Goal: Information Seeking & Learning: Learn about a topic

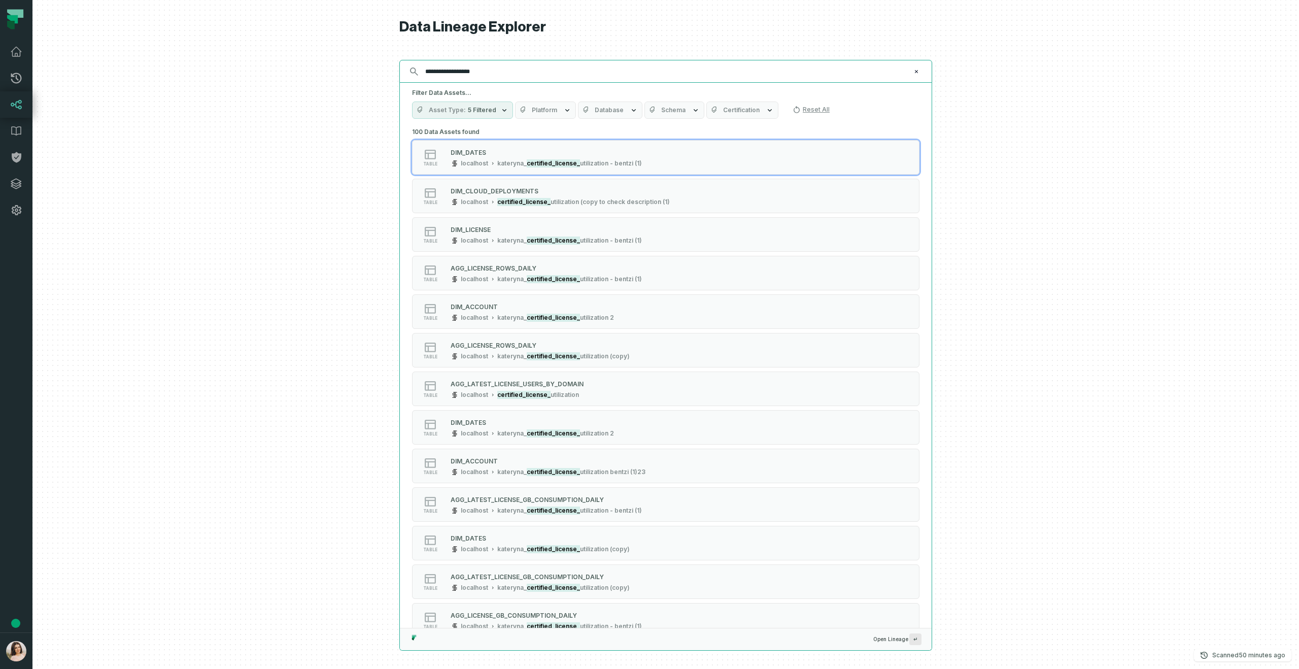
type input "**********"
click at [675, 108] on span "Schema" at bounding box center [673, 110] width 24 height 8
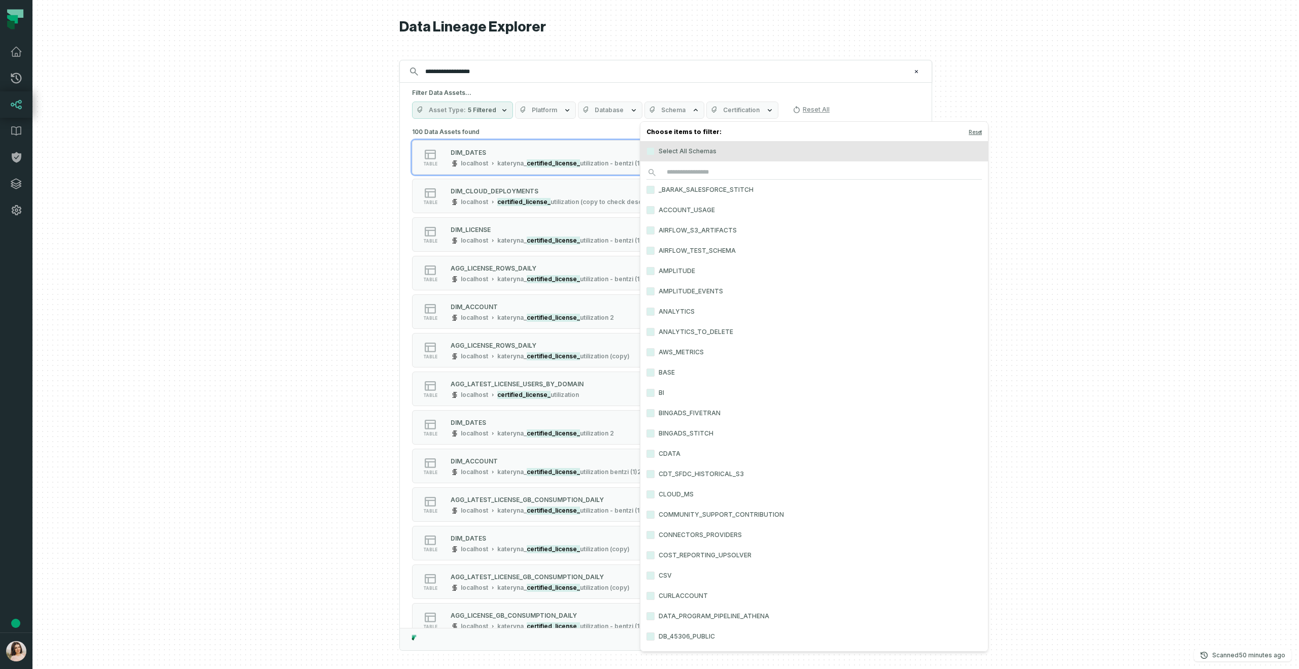
scroll to position [4, 0]
click at [701, 165] on input "search" at bounding box center [813, 168] width 335 height 14
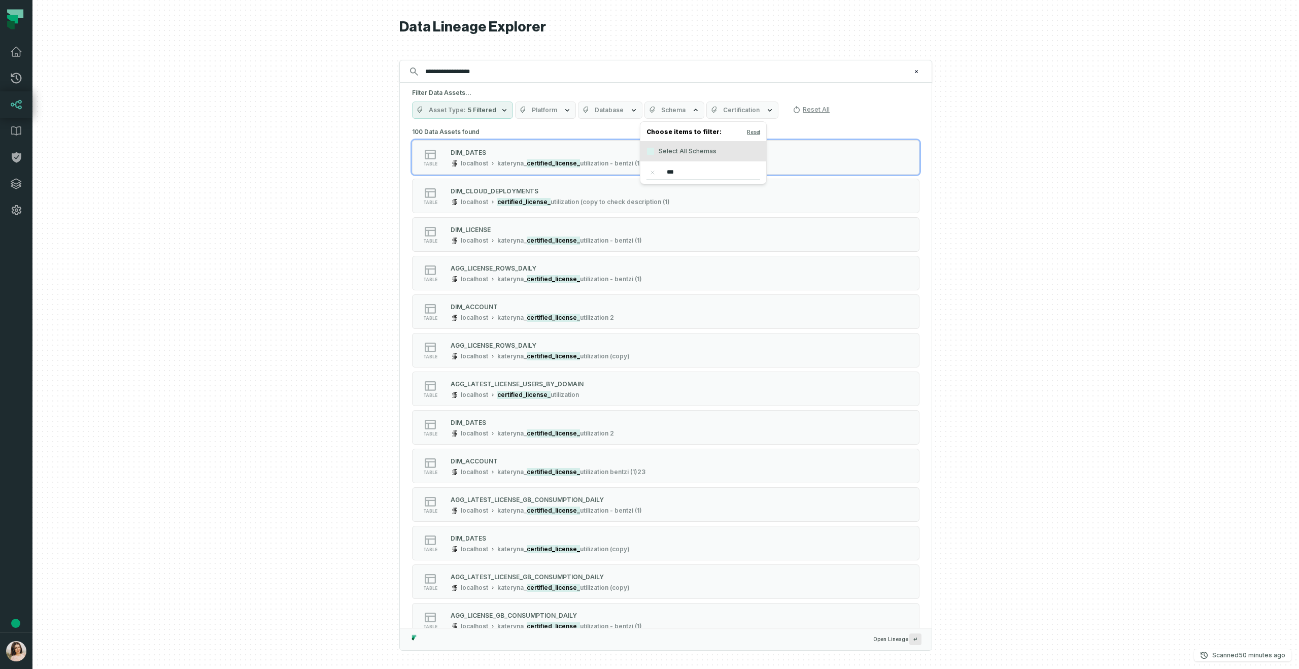
scroll to position [0, 0]
type input "****"
click at [600, 109] on span "Database" at bounding box center [609, 110] width 29 height 8
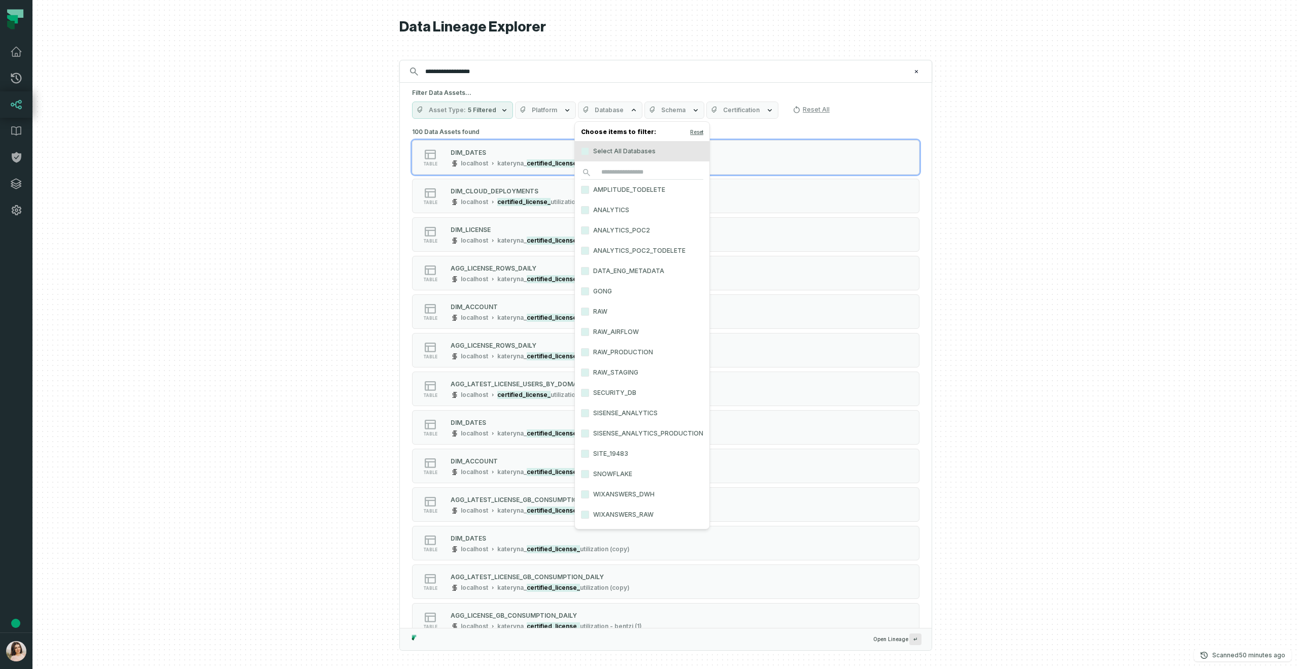
click at [1083, 144] on div at bounding box center [665, 334] width 1266 height 669
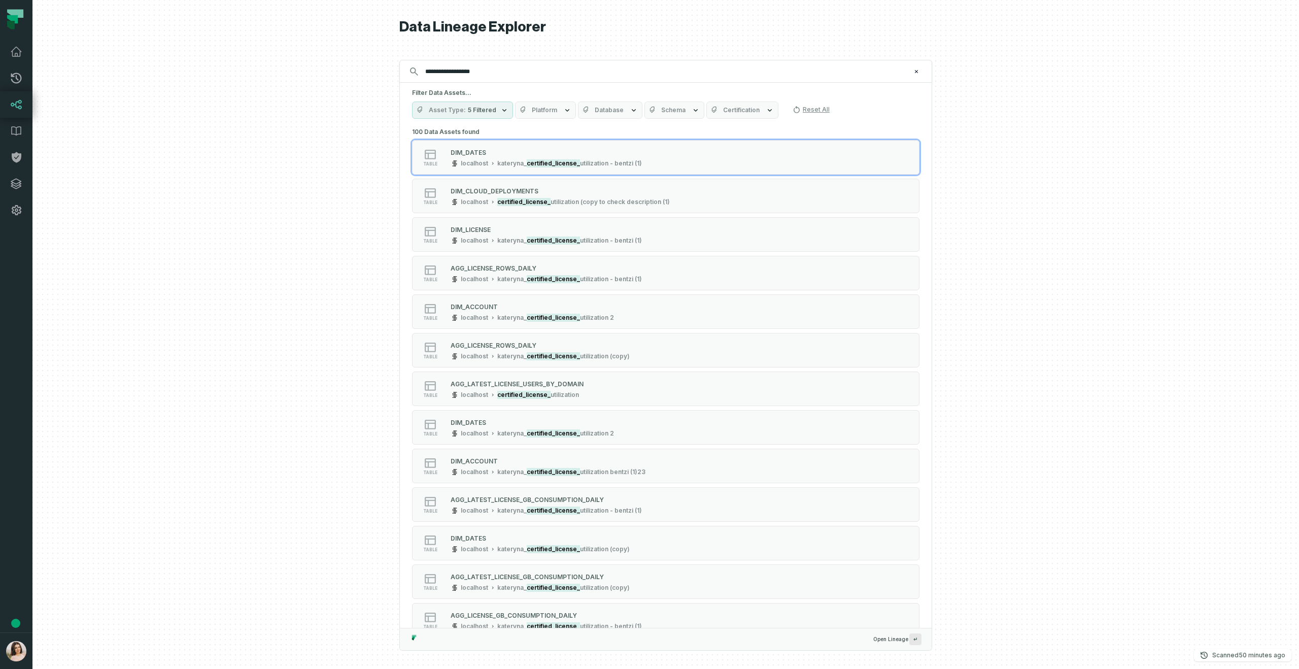
click at [539, 110] on span "Platform" at bounding box center [544, 110] width 25 height 8
click at [521, 210] on button "Sisense" at bounding box center [522, 212] width 8 height 8
click at [1039, 141] on div at bounding box center [665, 334] width 1266 height 669
click at [643, 110] on span "Database" at bounding box center [635, 110] width 29 height 8
click at [698, 108] on span "Schema" at bounding box center [699, 110] width 24 height 8
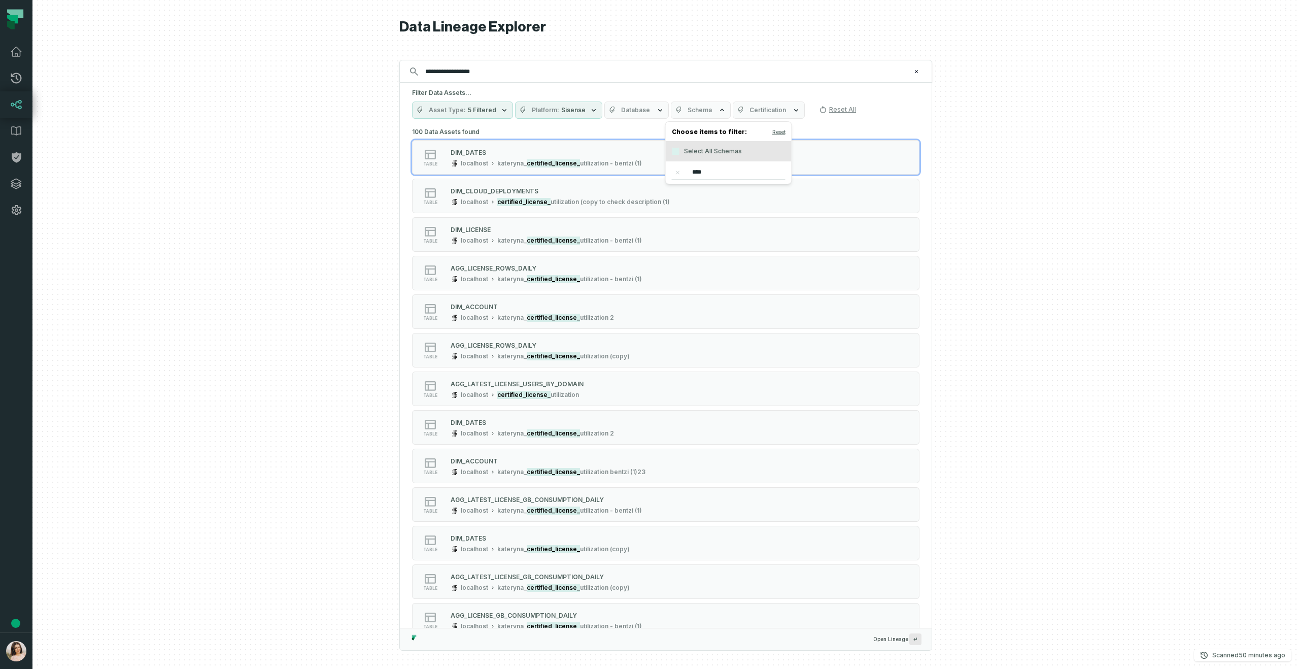
click at [714, 172] on input "****" at bounding box center [729, 172] width 114 height 14
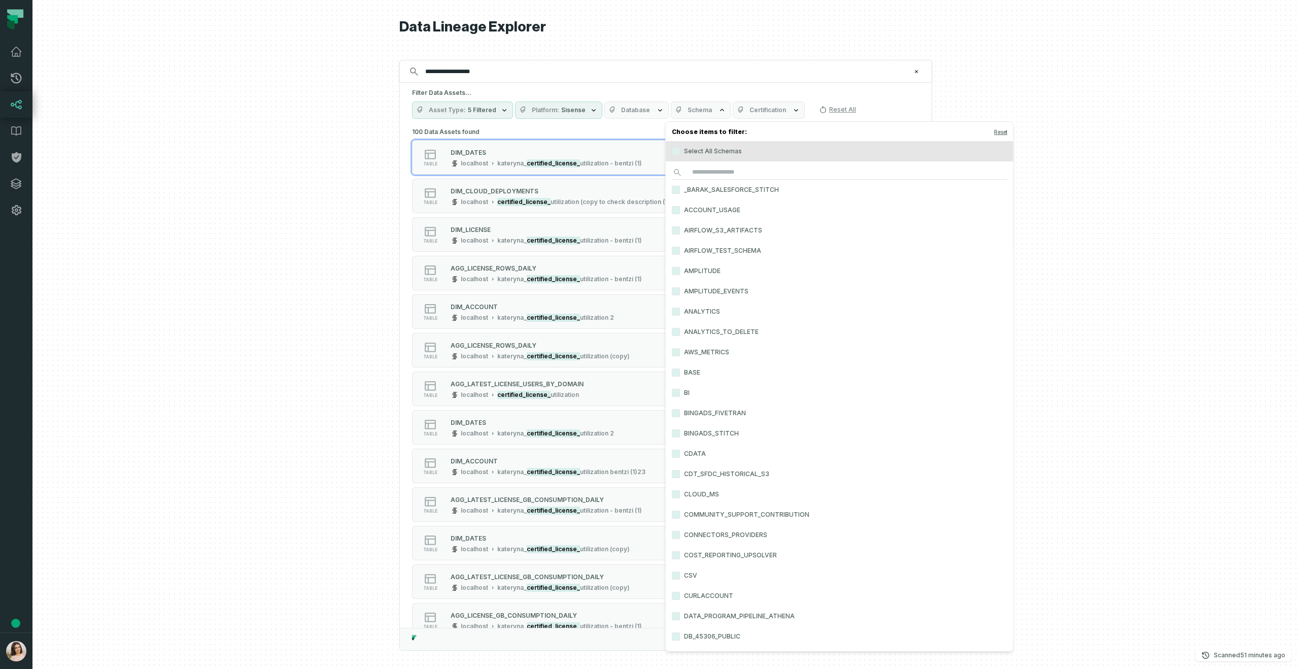
click at [1054, 81] on div at bounding box center [665, 334] width 1266 height 669
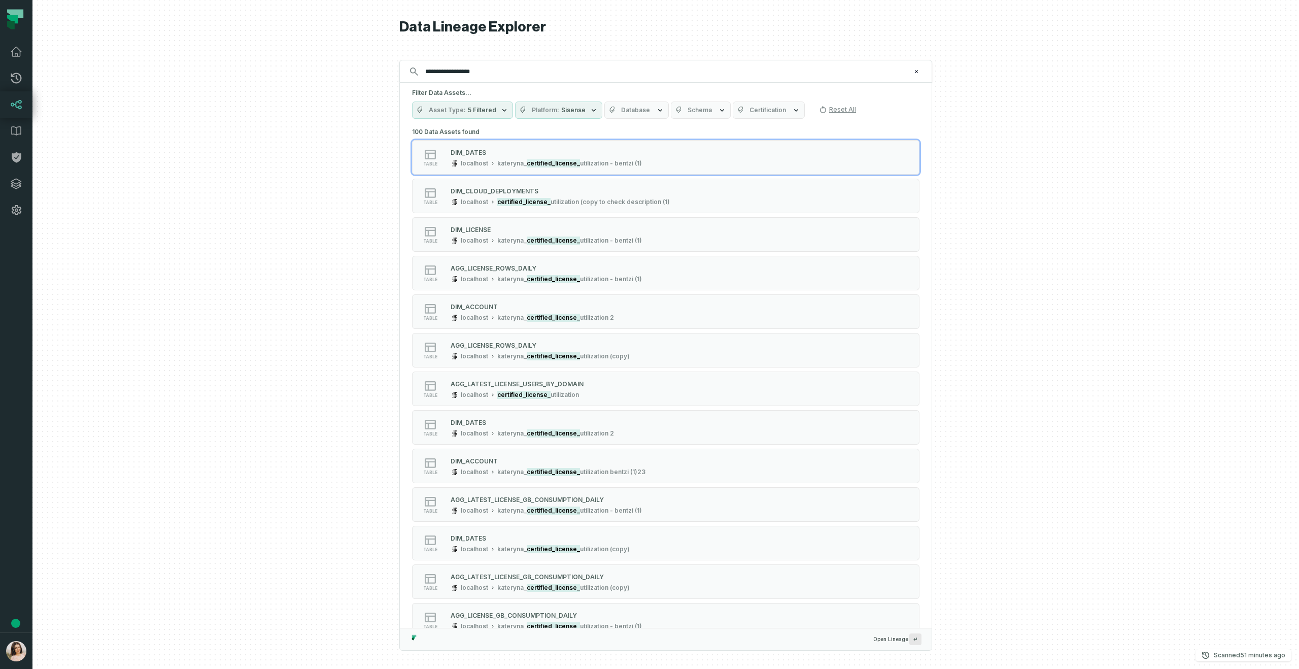
click at [496, 110] on button "Asset Type 5 Filtered" at bounding box center [462, 109] width 101 height 17
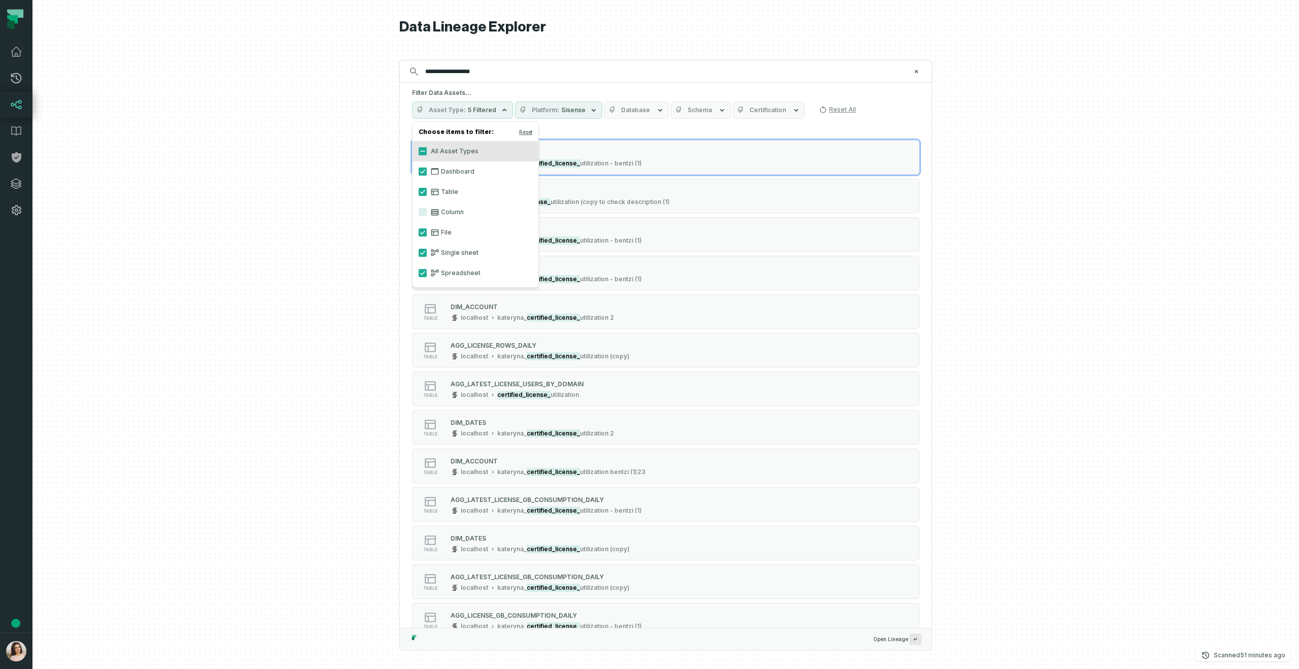
click at [995, 74] on div at bounding box center [665, 334] width 1266 height 669
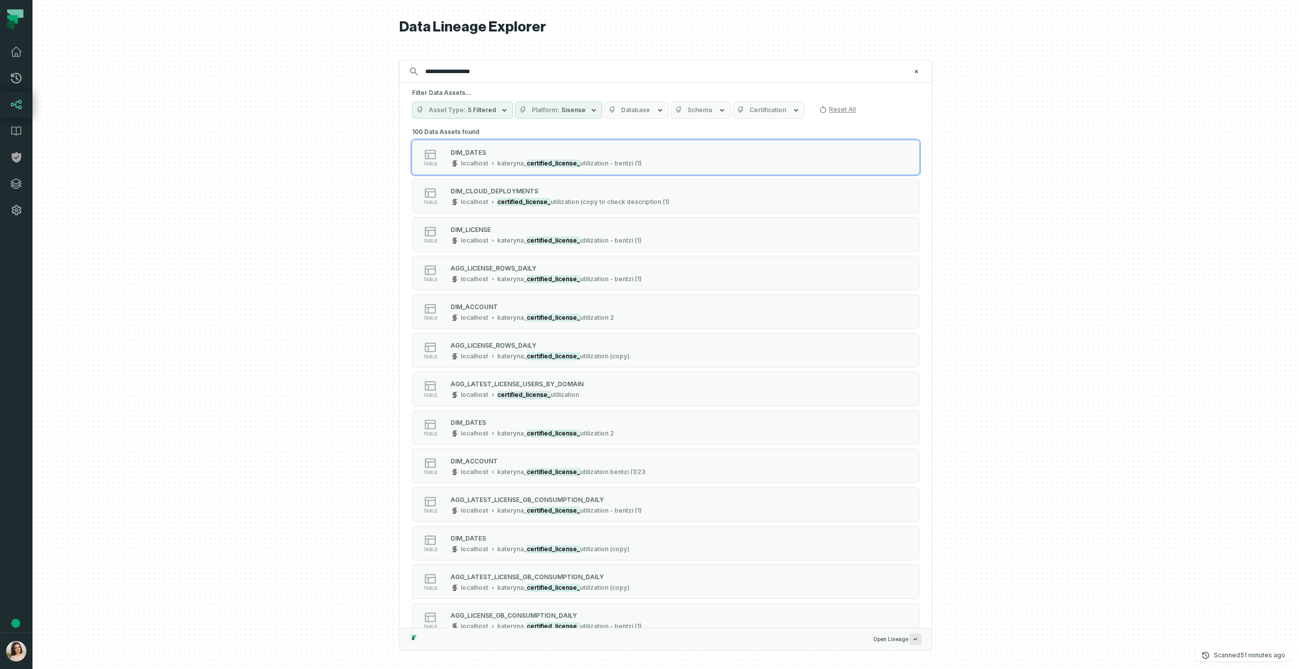
click at [760, 114] on button "Certification" at bounding box center [769, 109] width 72 height 17
click at [705, 107] on button "Schema" at bounding box center [701, 109] width 60 height 17
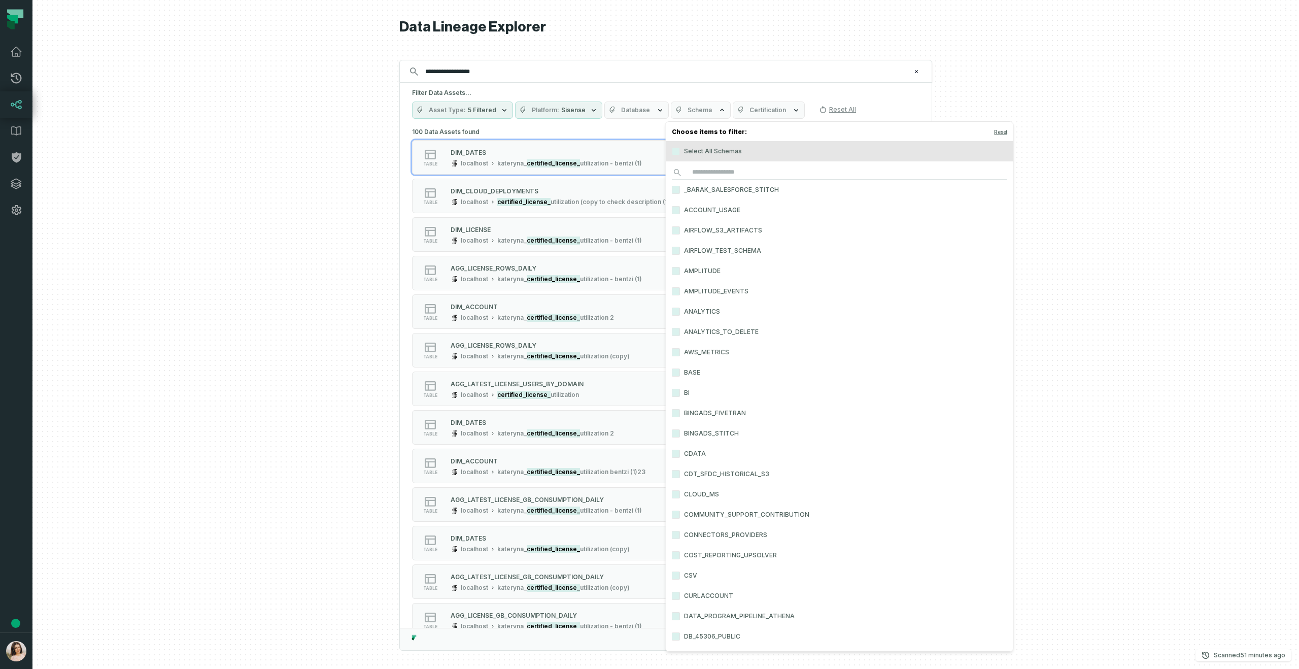
click at [640, 111] on span "Database" at bounding box center [635, 110] width 29 height 8
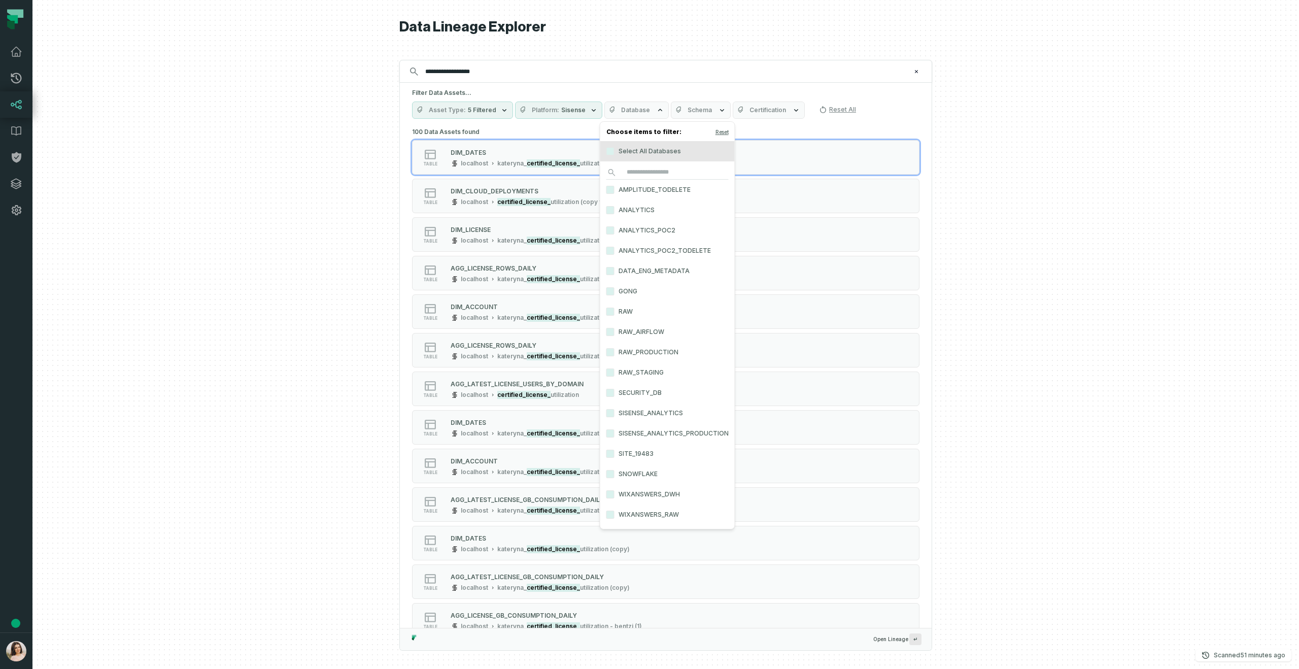
click at [1036, 187] on div at bounding box center [665, 334] width 1266 height 669
click at [508, 69] on input "**********" at bounding box center [664, 71] width 491 height 16
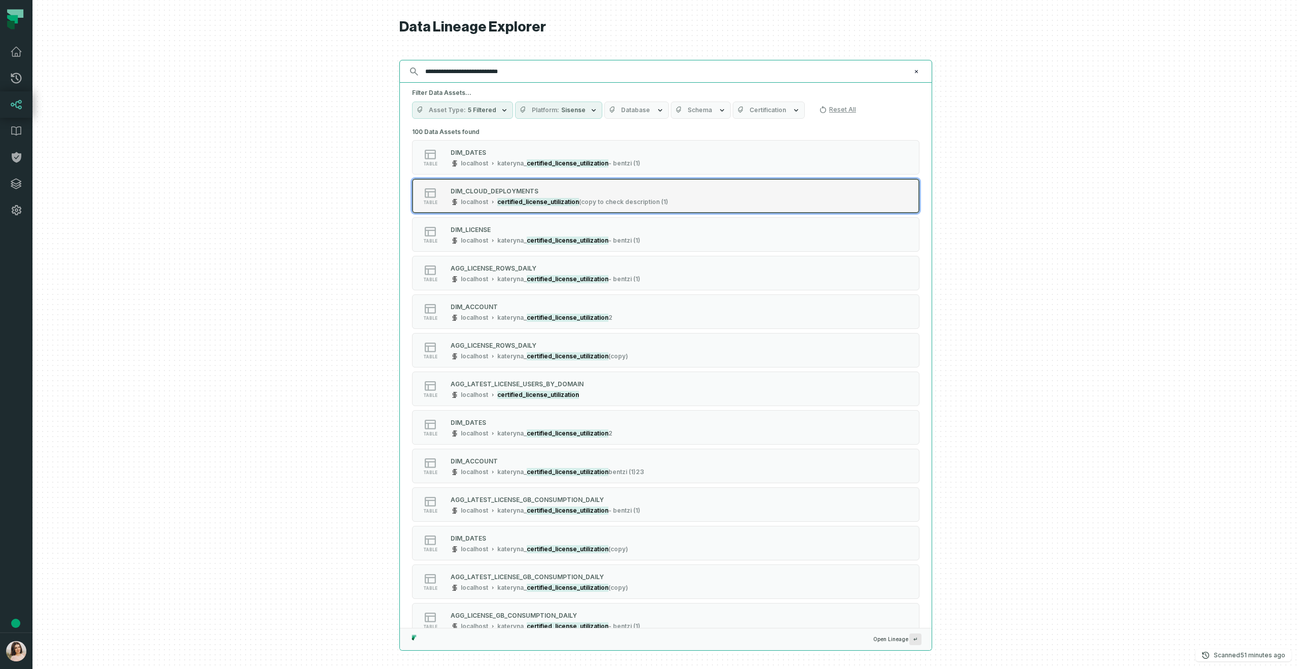
type input "**********"
click at [630, 188] on div "DIM_CLOUD_DEPLOYMENTS" at bounding box center [559, 191] width 218 height 10
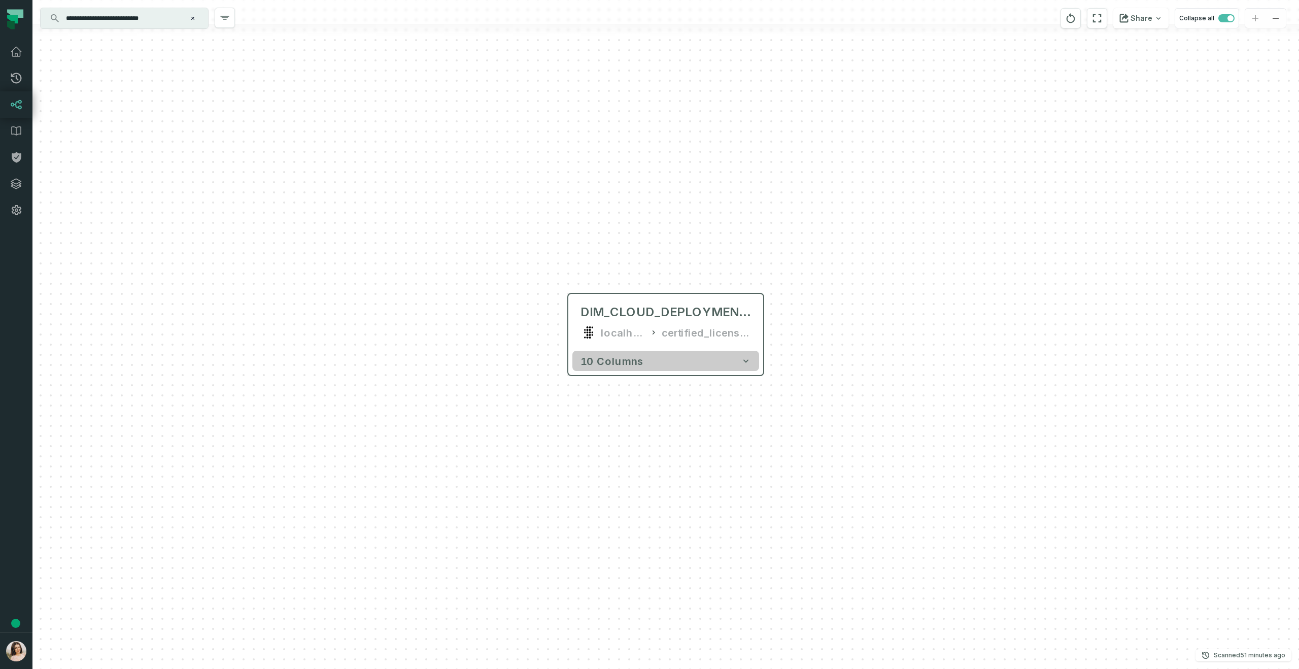
click at [751, 359] on button "10 columns" at bounding box center [665, 361] width 187 height 20
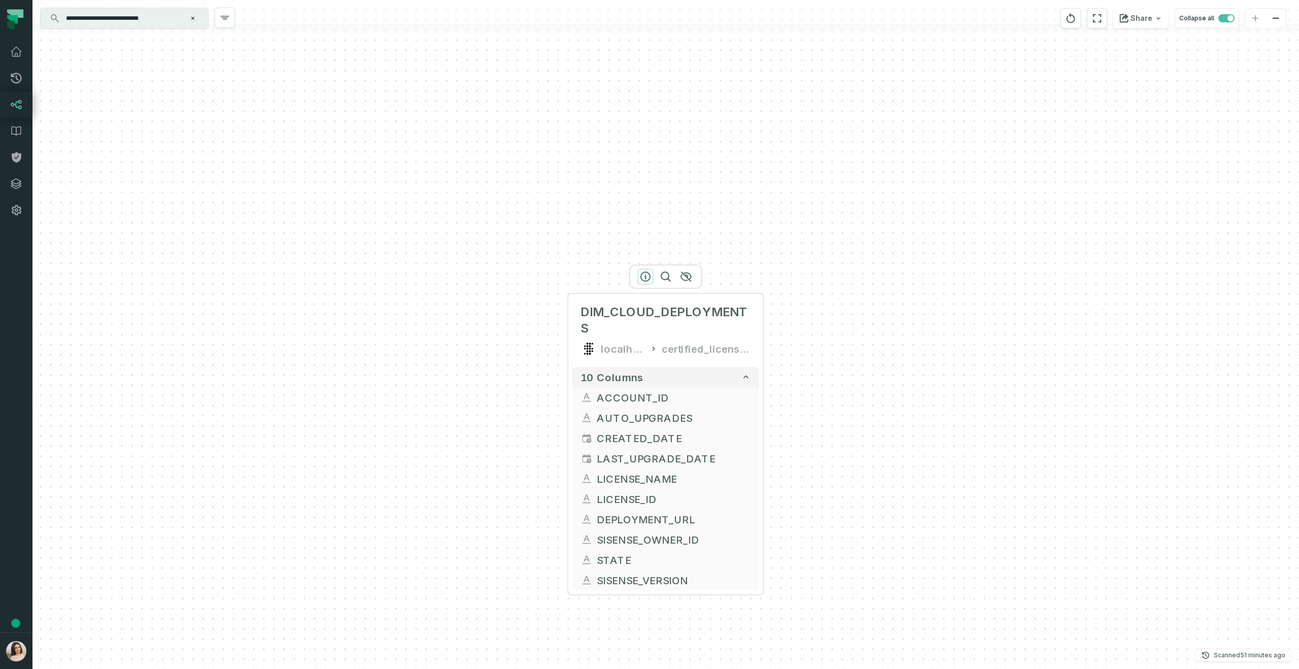
click at [645, 276] on icon "button" at bounding box center [645, 276] width 9 height 9
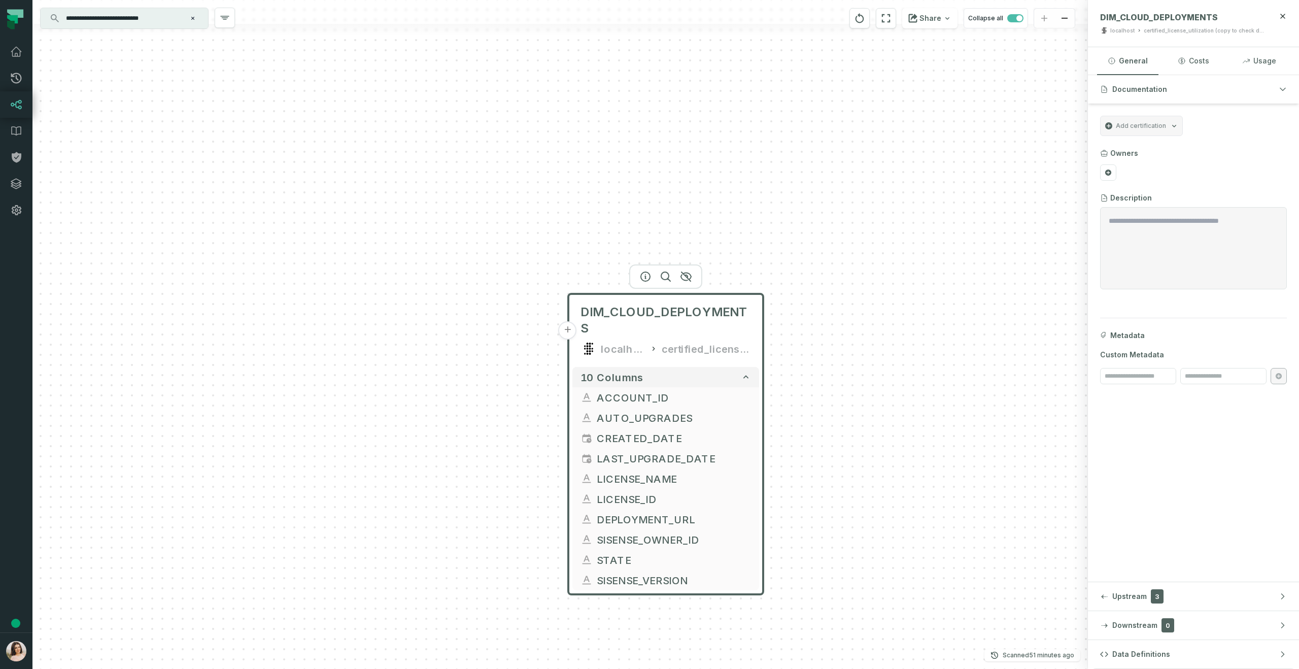
click at [175, 20] on input "**********" at bounding box center [123, 18] width 127 height 16
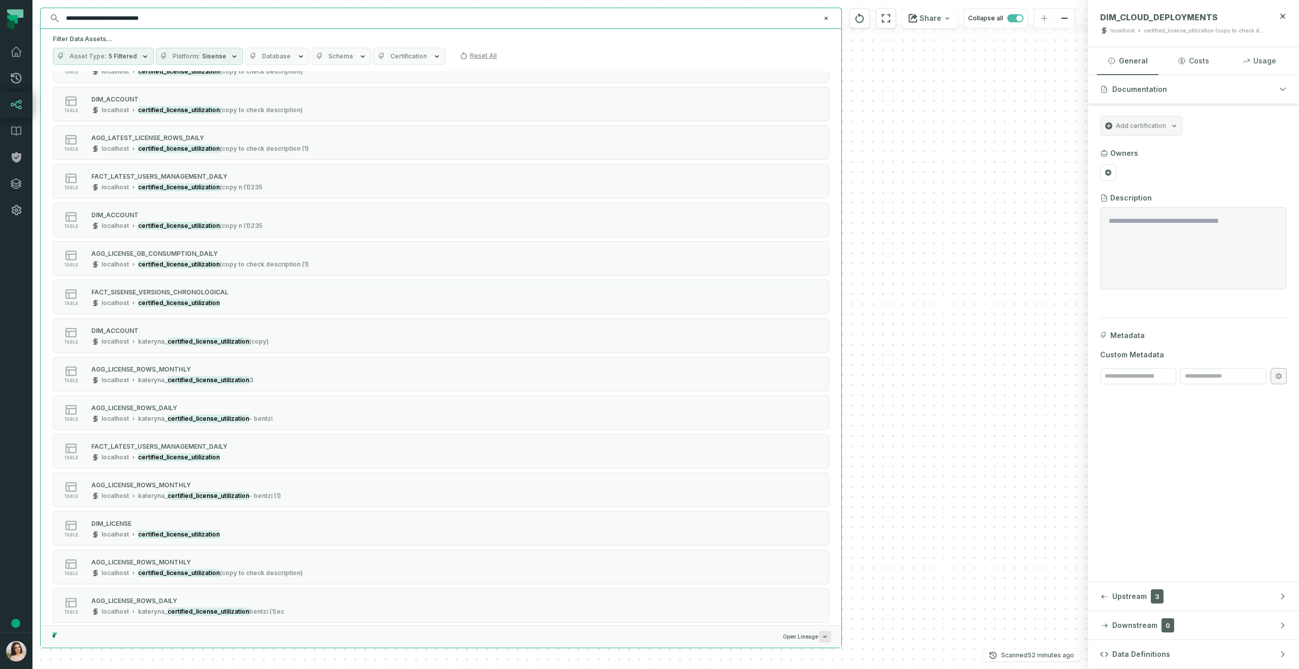
scroll to position [1432, 0]
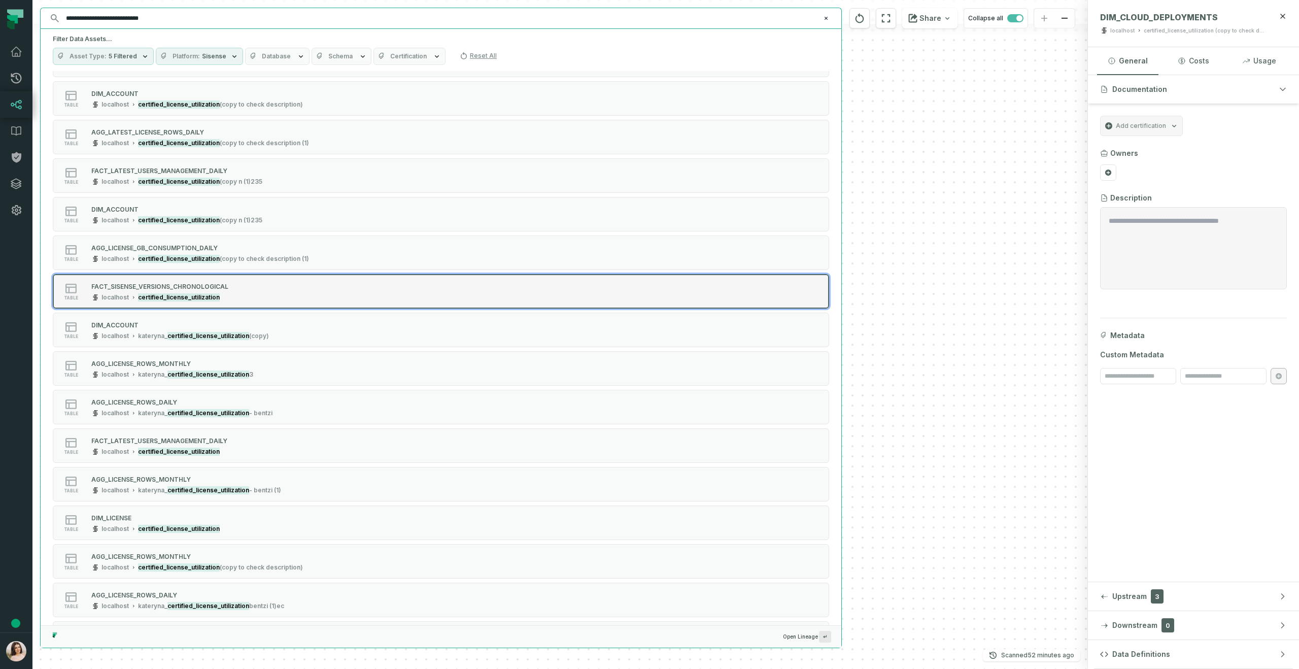
click at [270, 285] on div "table FACT_SISENSE_VERSIONS_CHRONOLOGICAL localhost certified_license_utilizati…" at bounding box center [182, 291] width 254 height 20
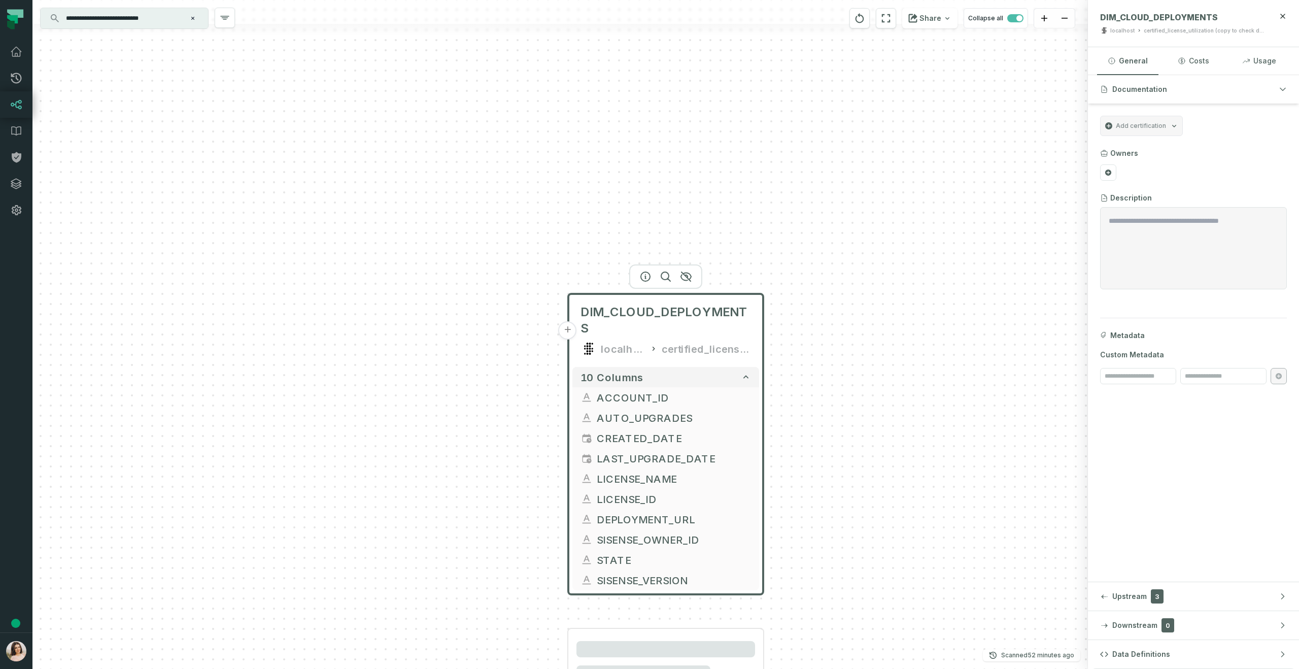
click at [977, 358] on div "+ DIM_CLOUD_DEPLOYMENTS localhost certified_license_utilization (copy to check …" at bounding box center [559, 334] width 1055 height 669
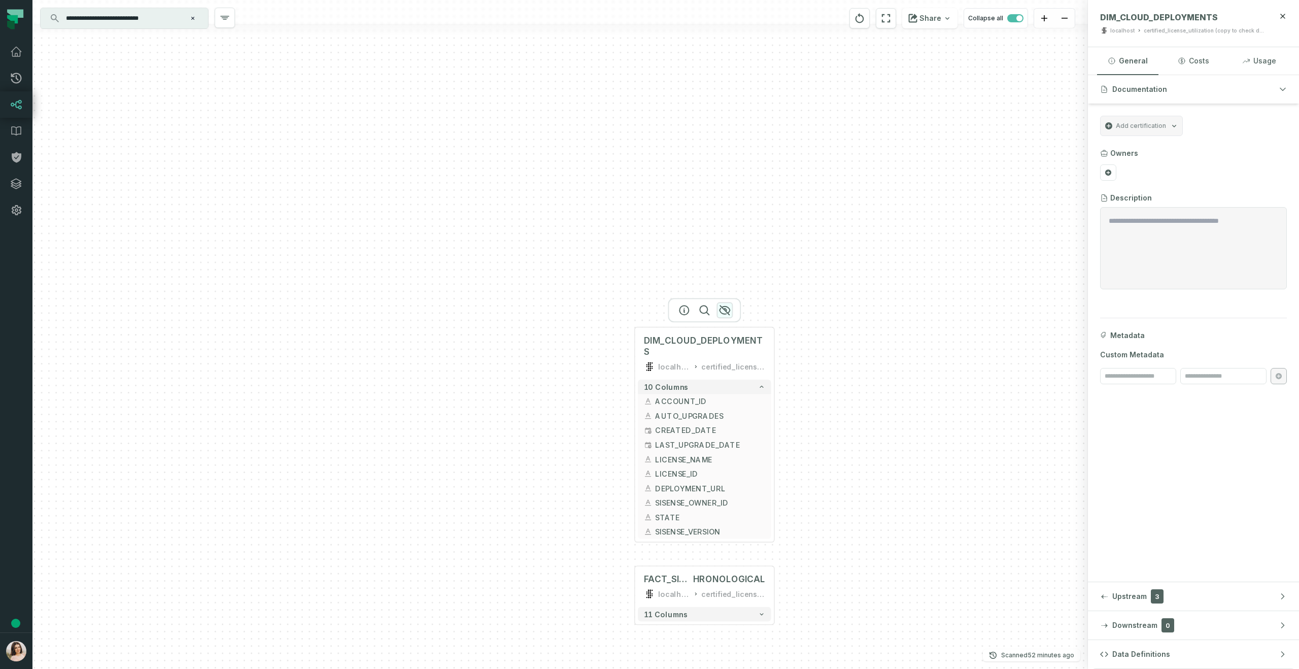
click at [725, 311] on icon "button" at bounding box center [724, 310] width 12 height 12
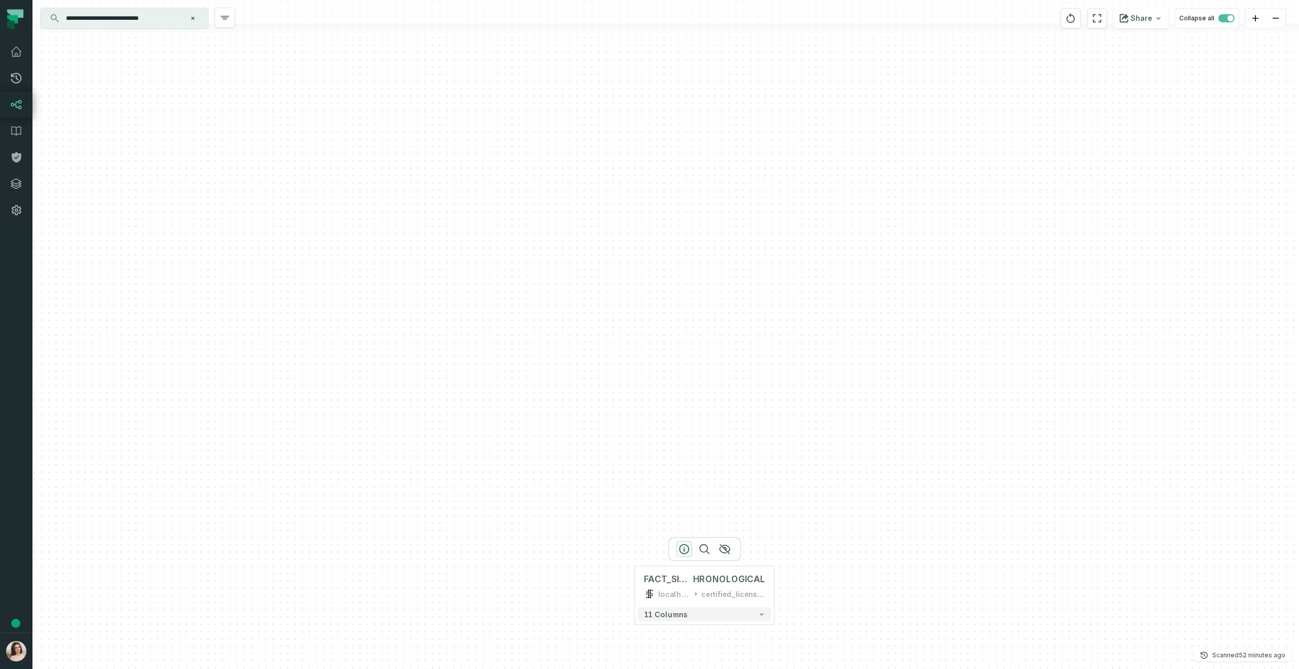
click at [679, 547] on icon "button" at bounding box center [683, 548] width 9 height 9
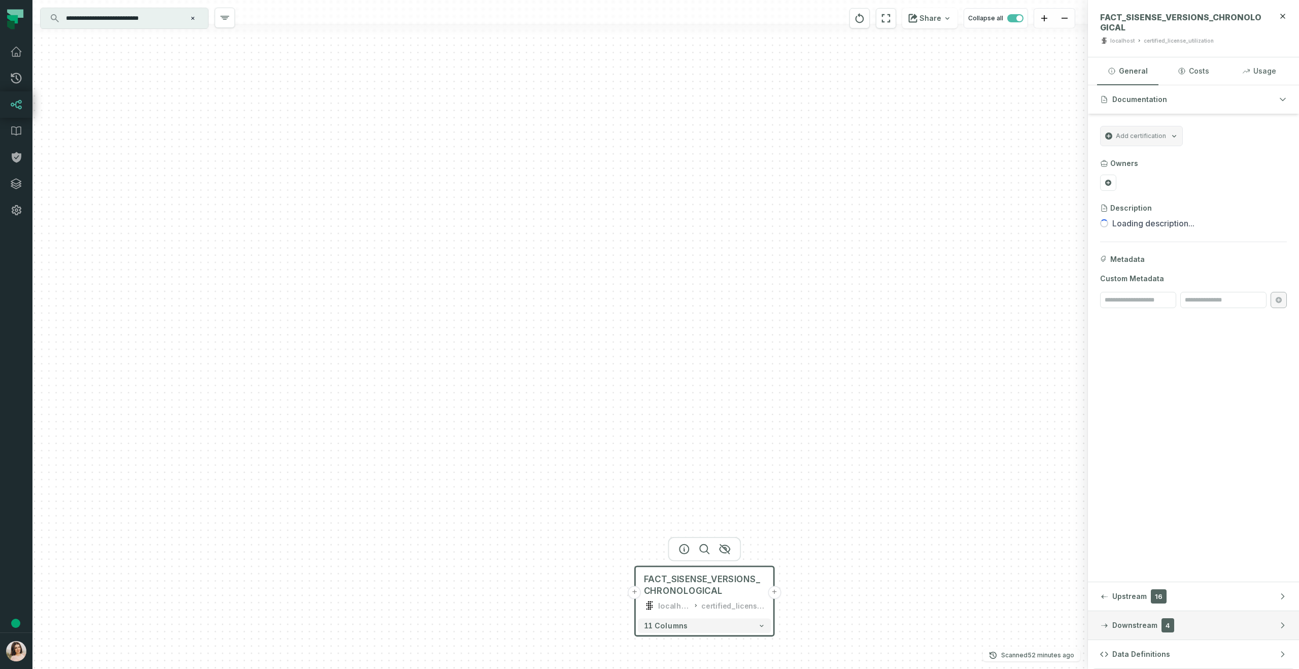
click at [1125, 623] on span "Downstream" at bounding box center [1134, 625] width 45 height 10
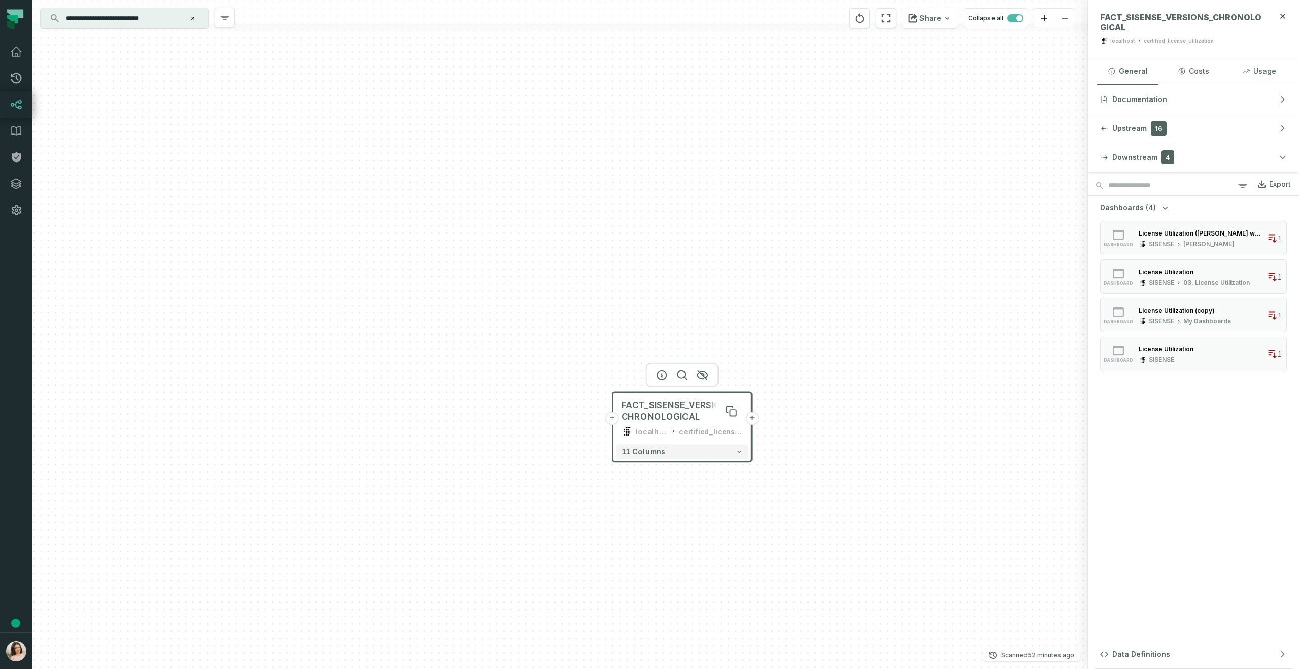
drag, startPoint x: 721, startPoint y: 579, endPoint x: 699, endPoint y: 405, distance: 174.9
click at [699, 405] on span "FACT_SISENSE_VERSIONS_CHRONOLOGICAL" at bounding box center [682, 410] width 122 height 23
click at [159, 17] on input "**********" at bounding box center [123, 18] width 127 height 16
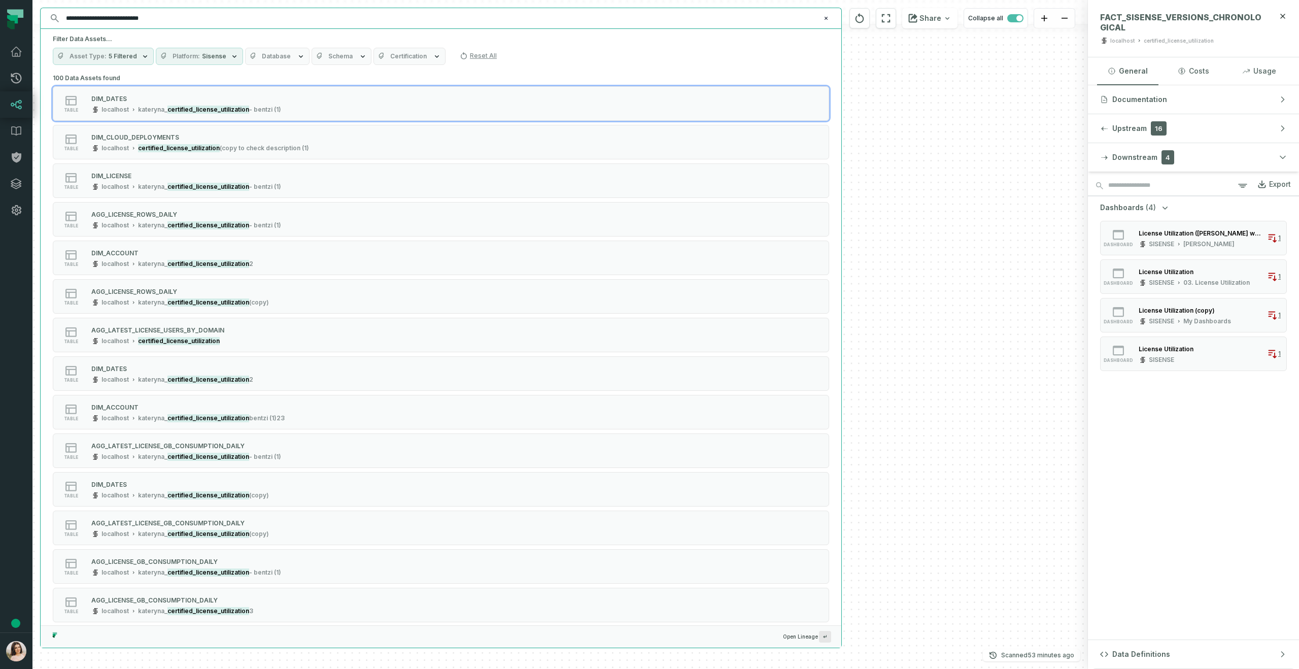
click at [167, 16] on input "**********" at bounding box center [440, 18] width 760 height 16
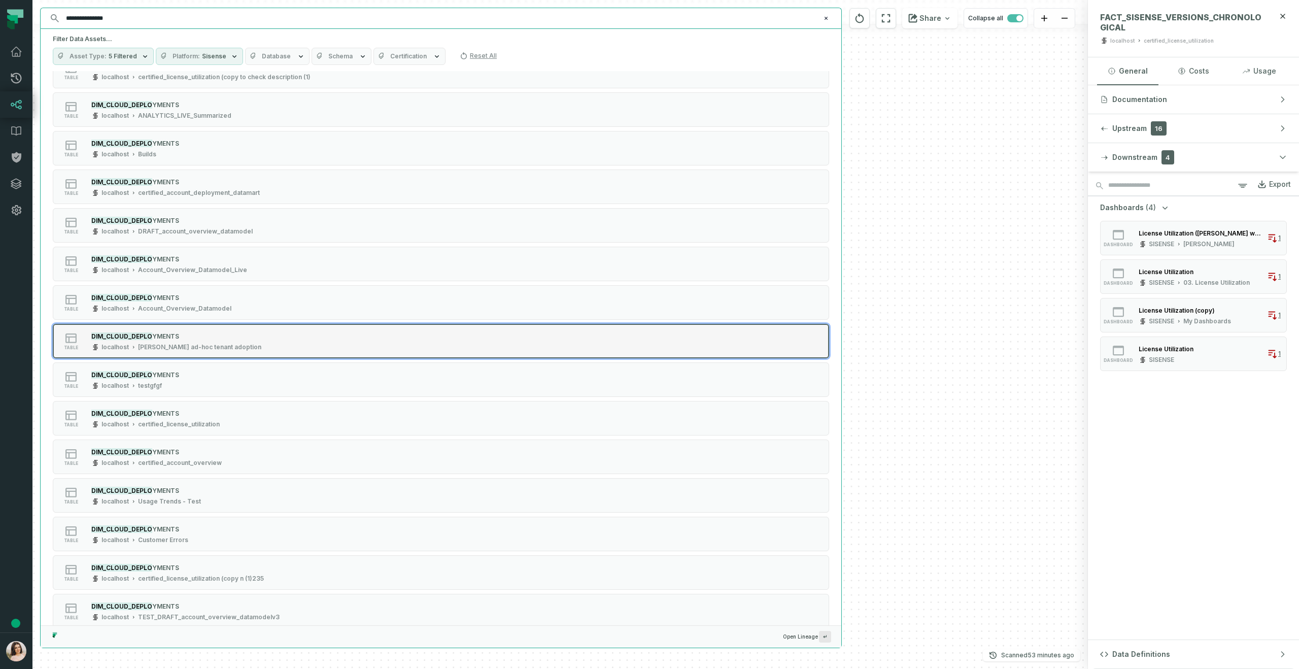
scroll to position [80, 0]
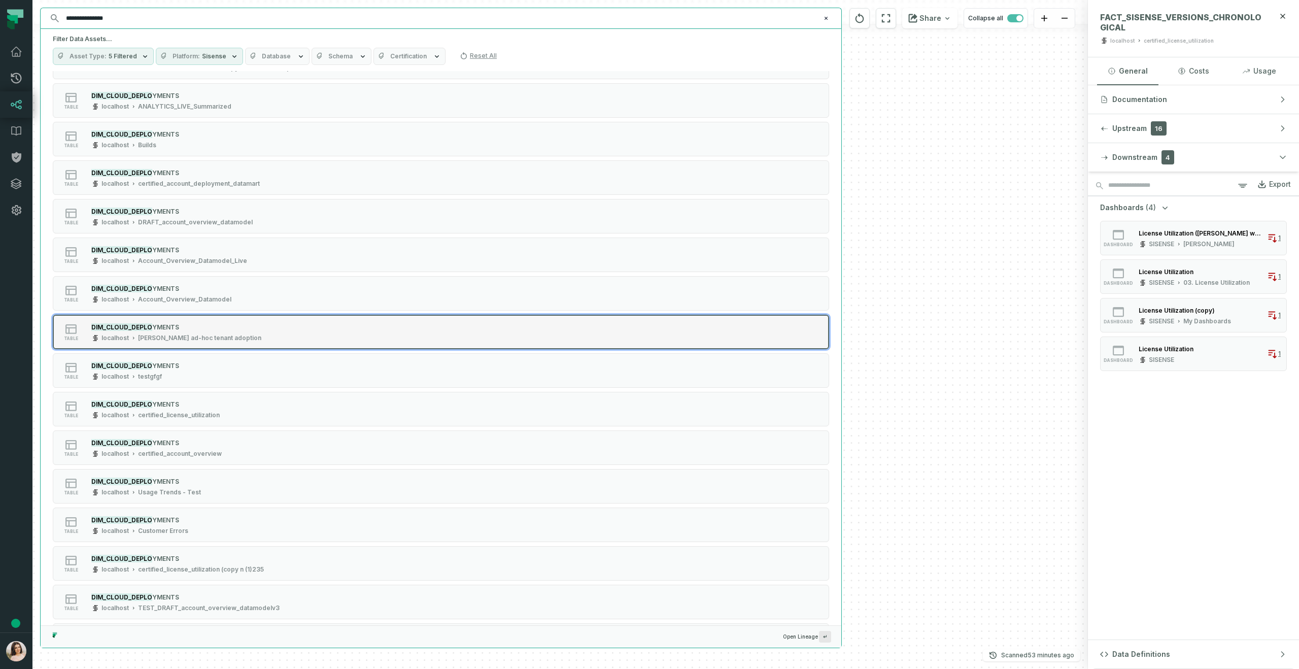
type input "**********"
click at [242, 404] on div "table DIM_CLOUD_DEPLO YMENTS localhost certified_license_utilization" at bounding box center [182, 409] width 254 height 20
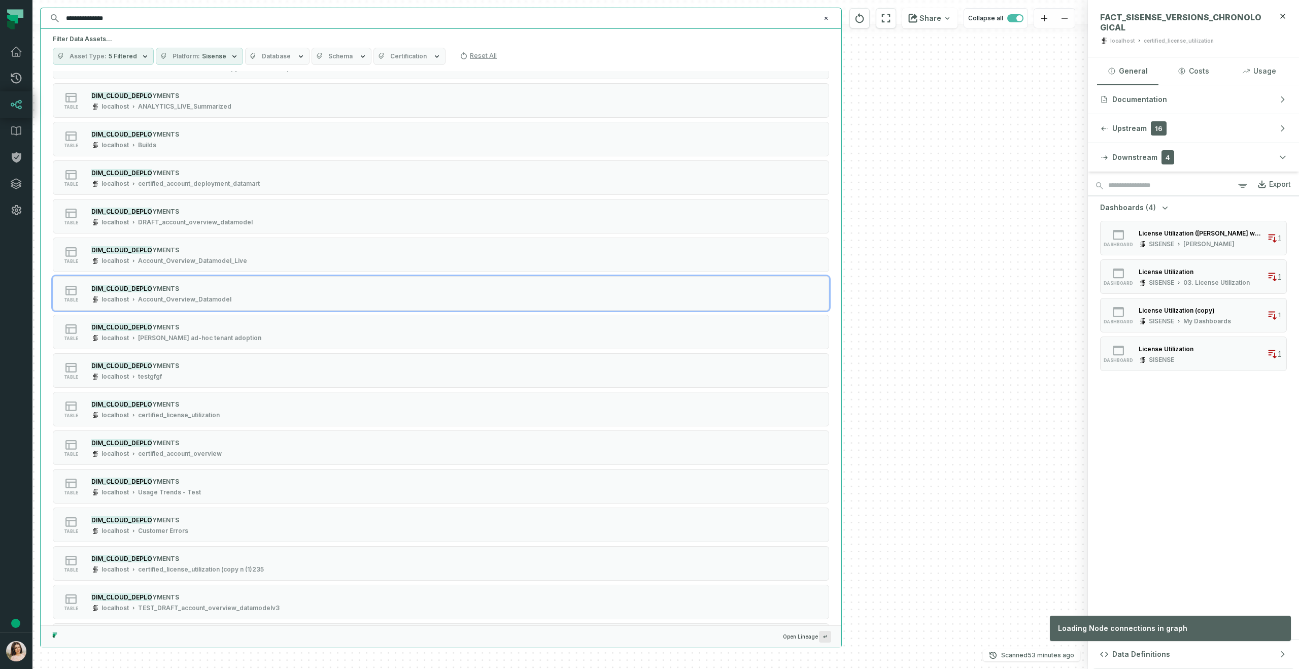
click at [1038, 343] on div "+ FACT_SISENSE_VERSIONS_CHRONOLOGICAL localhost certified_license_utilization +…" at bounding box center [559, 334] width 1055 height 669
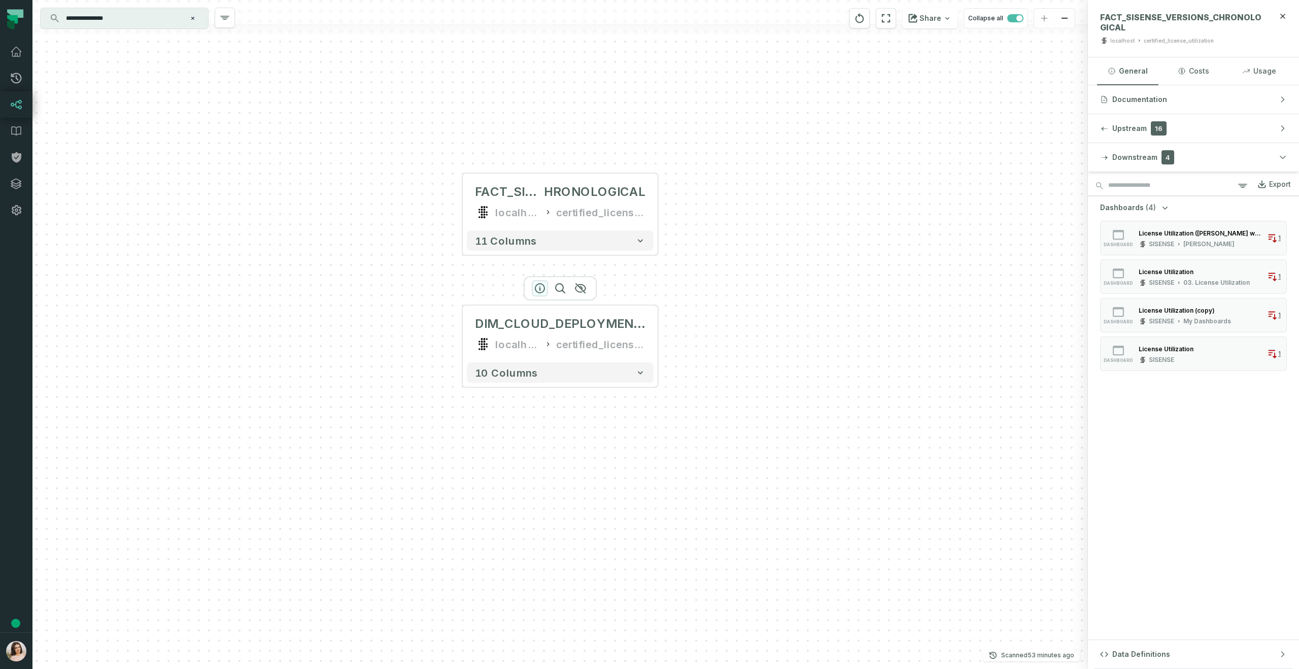
click at [541, 291] on icon "button" at bounding box center [540, 288] width 12 height 12
click at [1233, 150] on button "Downstream 4" at bounding box center [1193, 157] width 211 height 28
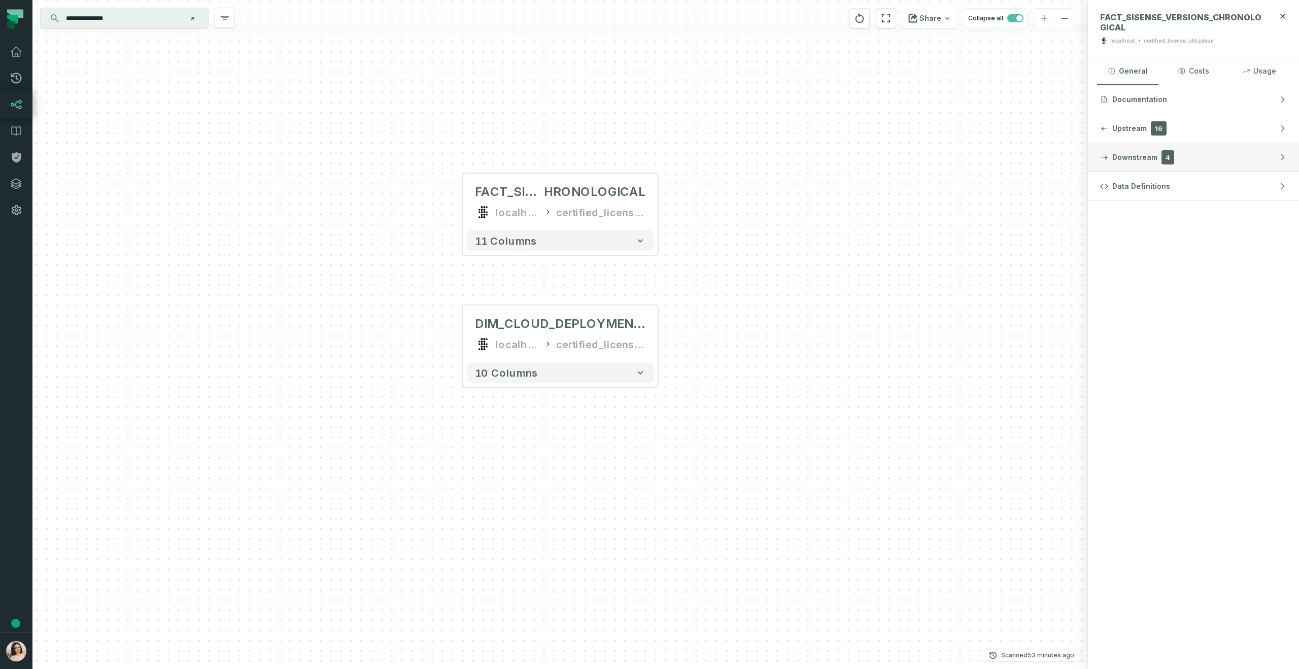
click at [1233, 150] on button "Downstream 4" at bounding box center [1193, 157] width 211 height 28
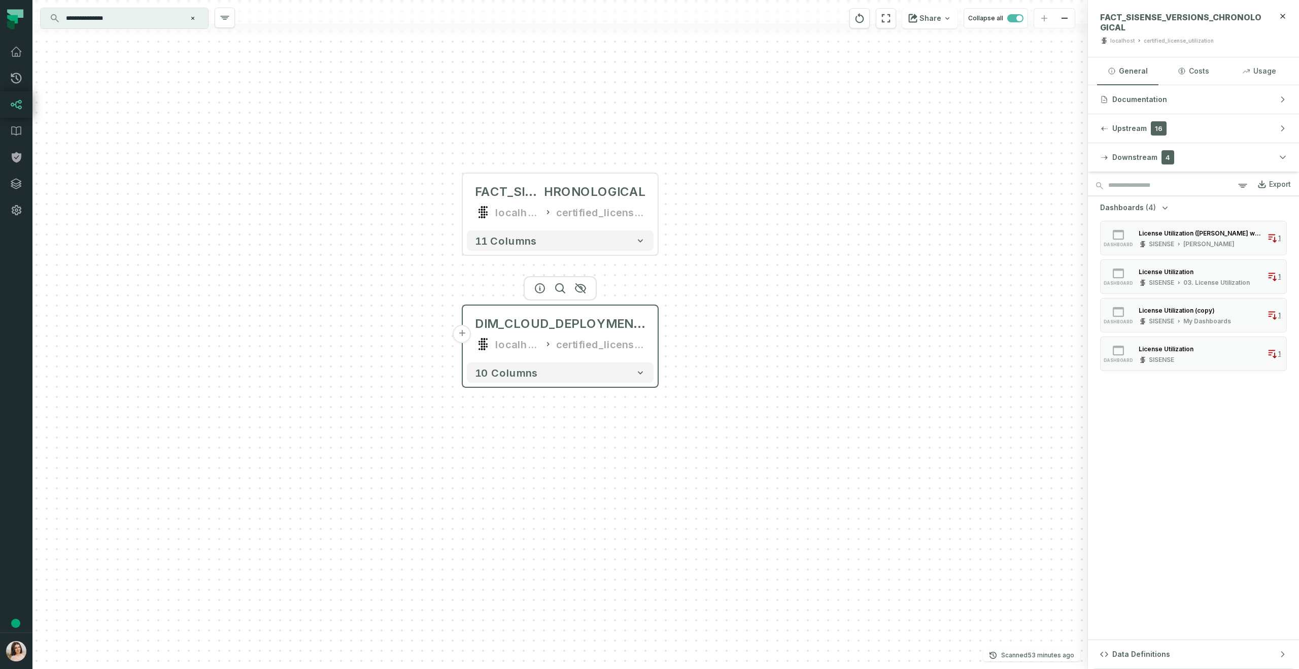
click at [563, 334] on div "DIM_CLOUD_DEPLOYMENTS localhost certified_license_utilization" at bounding box center [560, 333] width 187 height 49
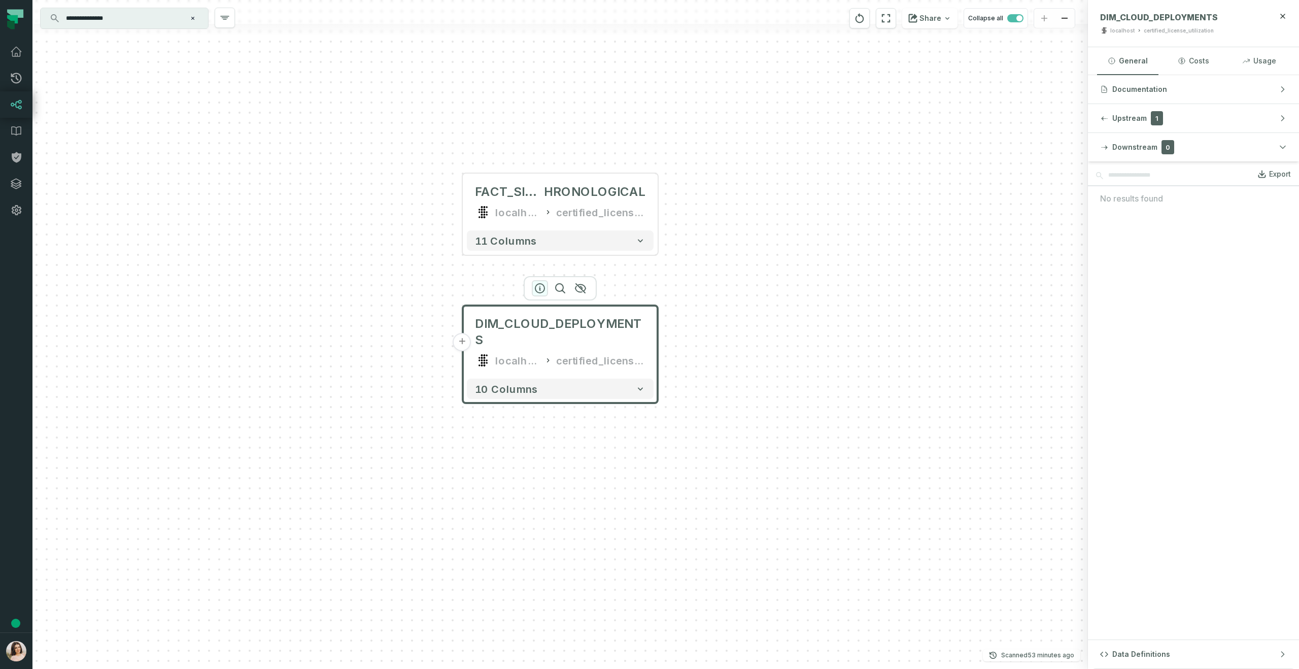
click at [541, 290] on icon "button" at bounding box center [540, 288] width 12 height 12
click at [1135, 148] on span "Downstream" at bounding box center [1134, 147] width 45 height 10
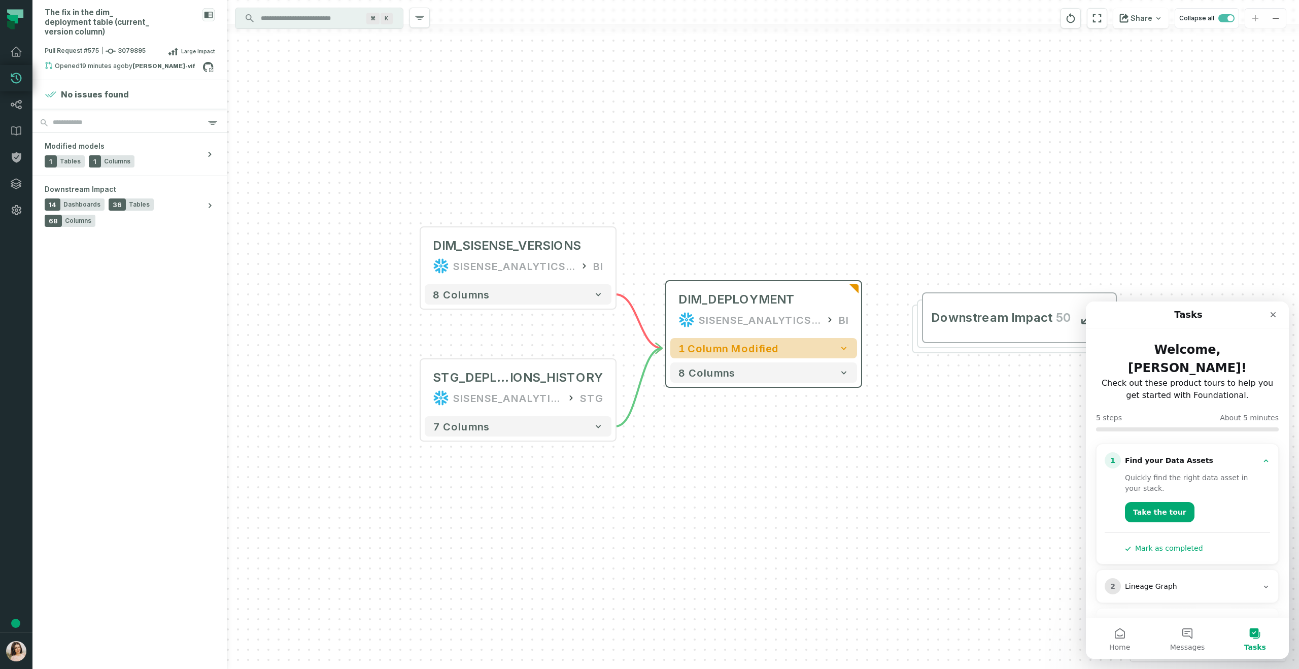
click at [839, 350] on icon "button" at bounding box center [844, 348] width 10 height 10
